Goal: Task Accomplishment & Management: Use online tool/utility

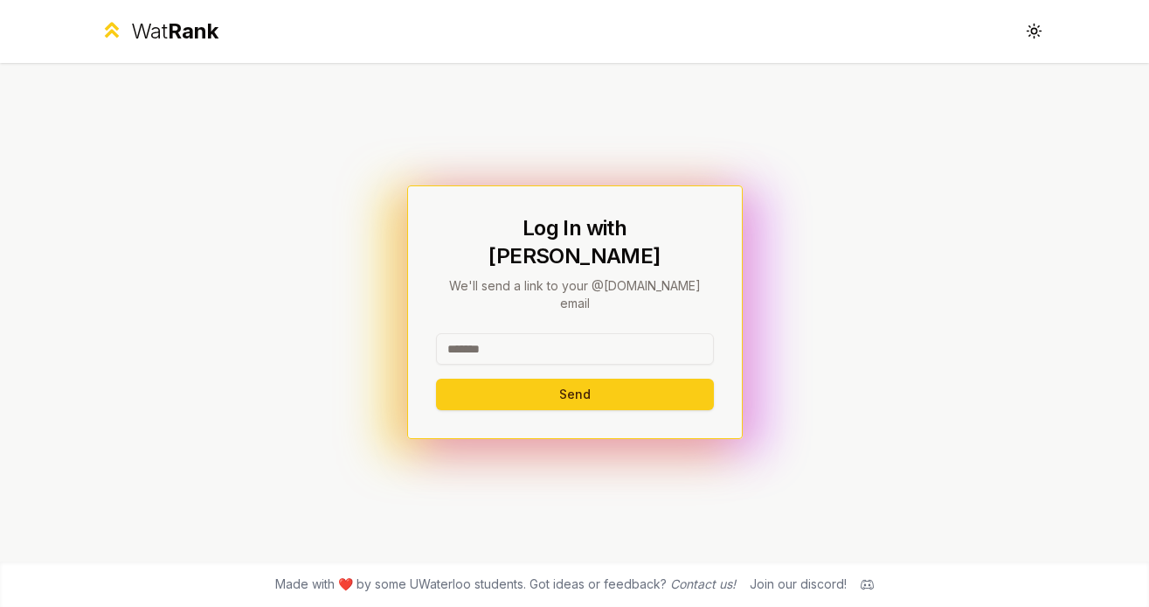
click at [532, 333] on input at bounding box center [575, 348] width 278 height 31
click at [886, 257] on div "Log In with WatIAM We'll send a link to your @[DOMAIN_NAME] email Send" at bounding box center [575, 312] width 1007 height 498
click at [562, 333] on input at bounding box center [575, 348] width 278 height 31
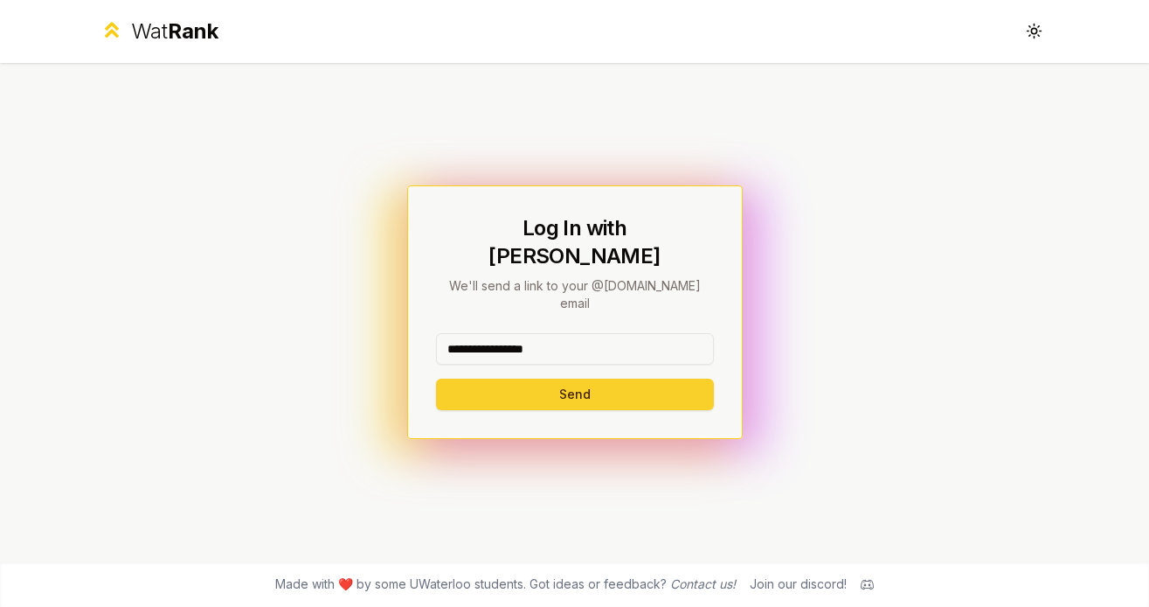
click at [600, 385] on button "Send" at bounding box center [575, 393] width 278 height 31
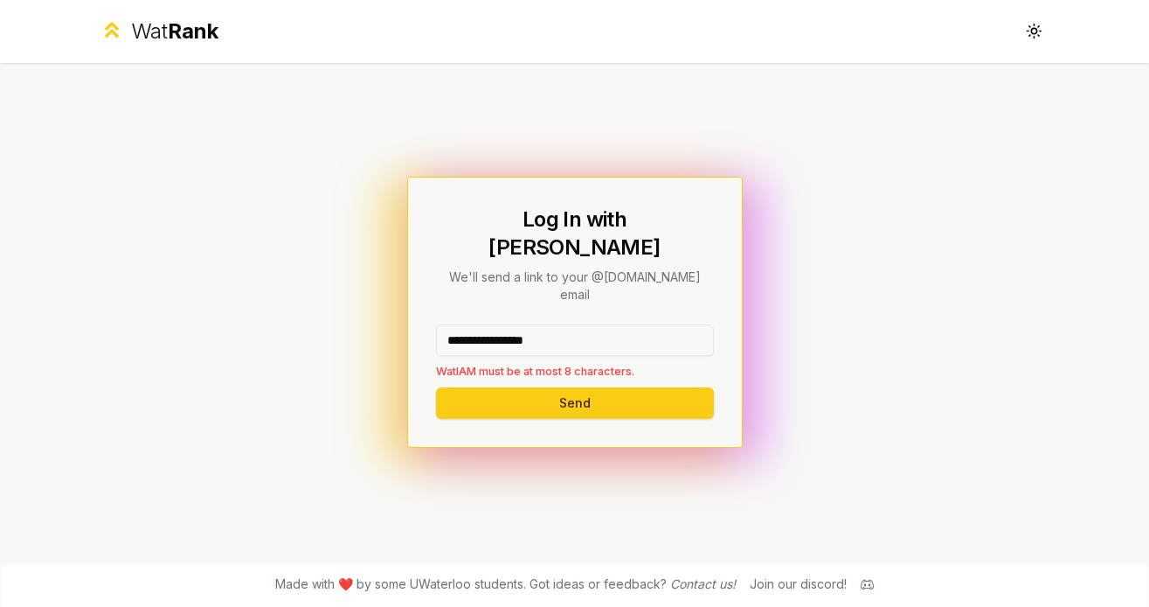
drag, startPoint x: 596, startPoint y: 312, endPoint x: 485, endPoint y: 323, distance: 111.6
click at [485, 324] on input "**********" at bounding box center [575, 339] width 278 height 31
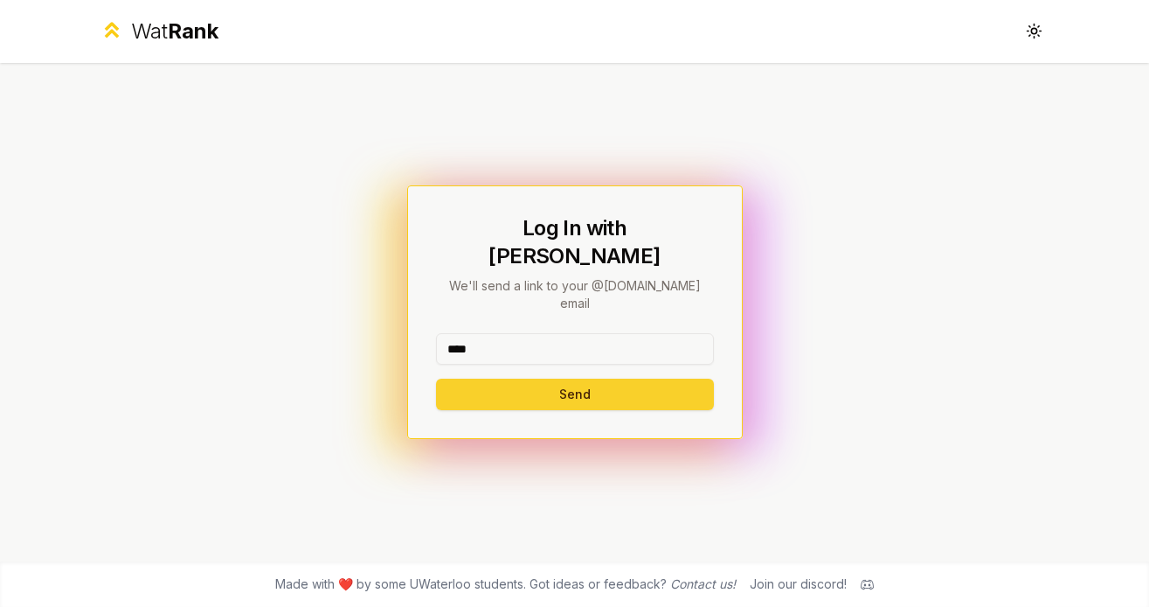
type input "****"
click at [459, 378] on button "Send" at bounding box center [575, 393] width 278 height 31
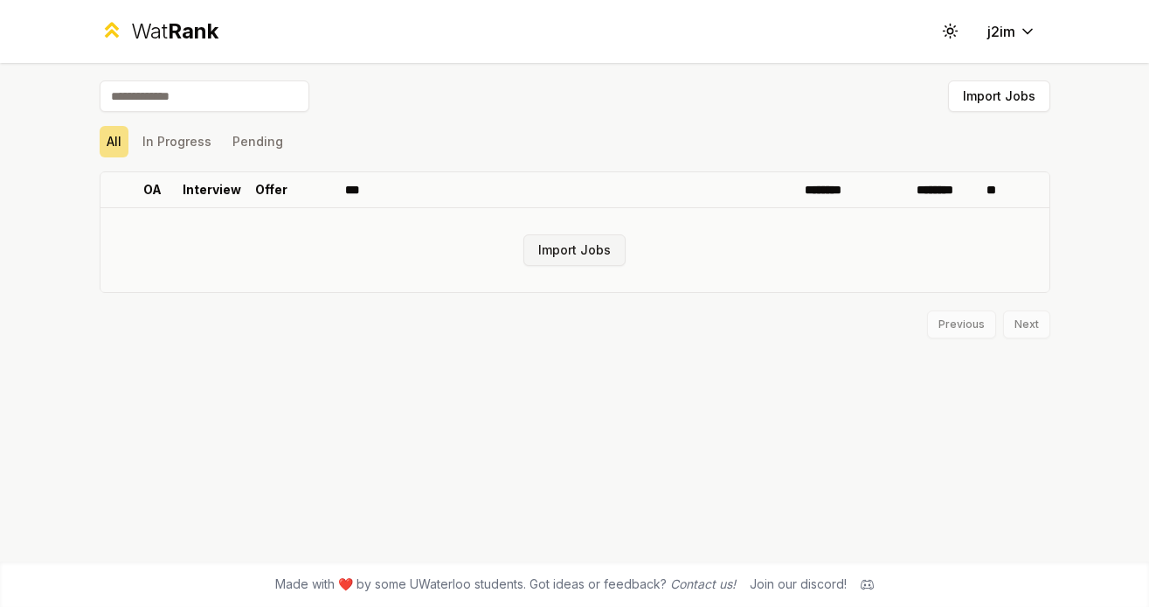
click at [562, 238] on button "Import Jobs" at bounding box center [575, 249] width 102 height 31
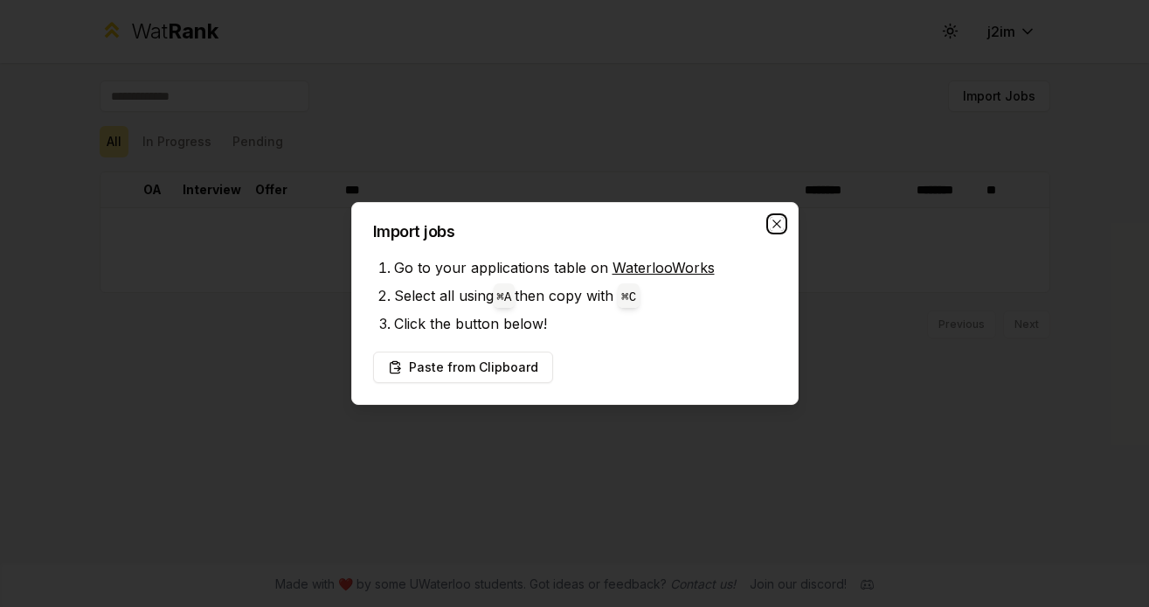
click at [776, 226] on icon "button" at bounding box center [777, 224] width 14 height 14
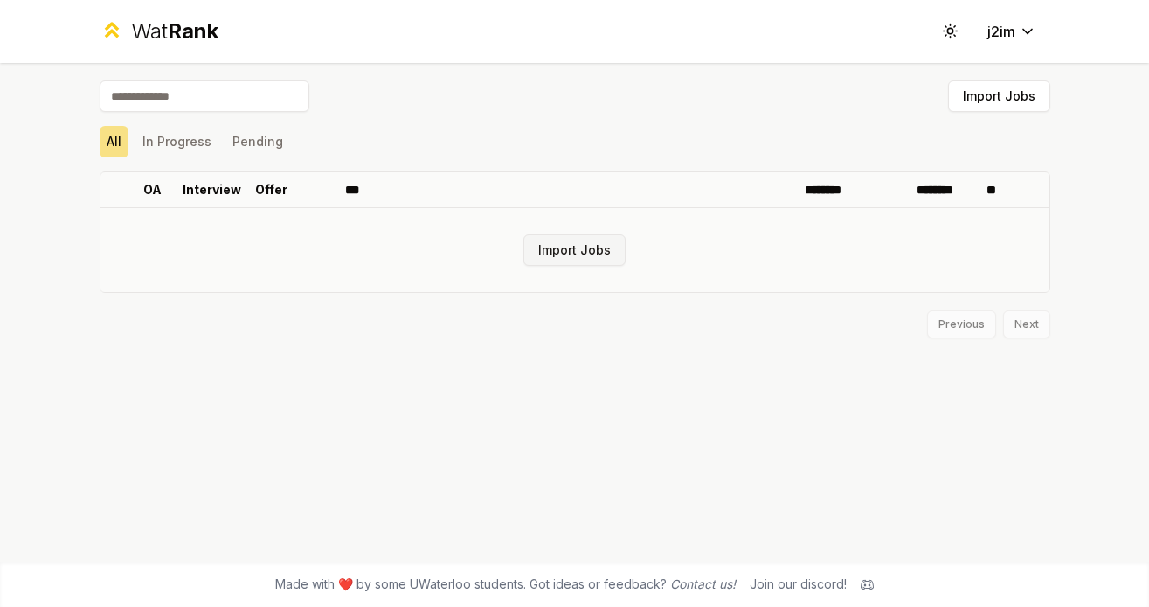
click at [572, 265] on button "Import Jobs" at bounding box center [575, 249] width 102 height 31
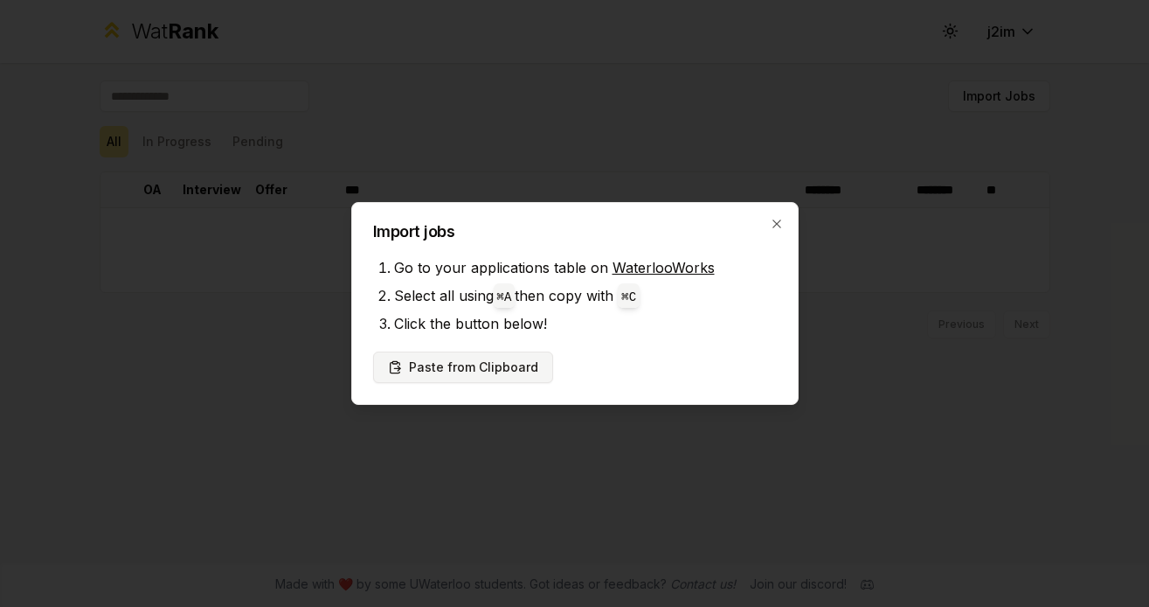
click at [514, 360] on button "Paste from Clipboard" at bounding box center [463, 366] width 180 height 31
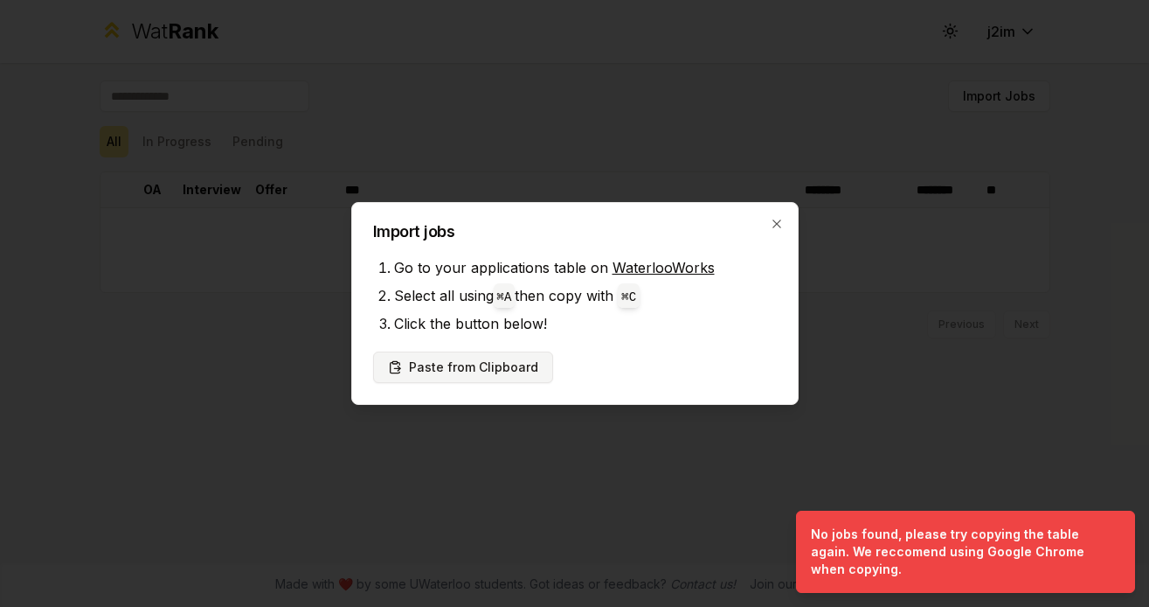
click at [497, 368] on button "Paste from Clipboard" at bounding box center [463, 366] width 180 height 31
